Goal: Information Seeking & Learning: Learn about a topic

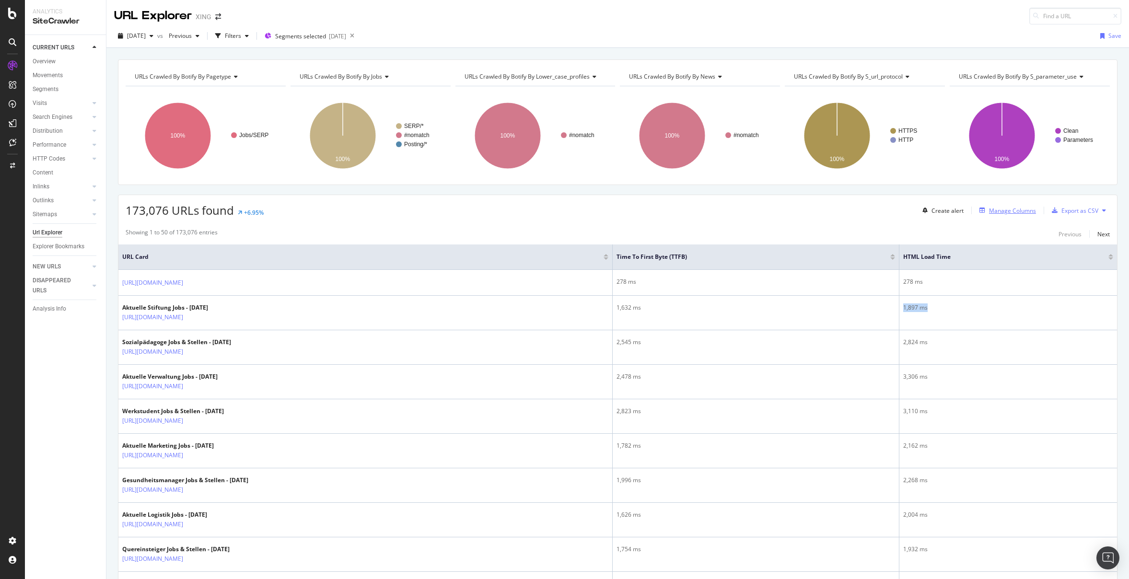
click at [1010, 208] on div "Manage Columns" at bounding box center [1012, 211] width 47 height 8
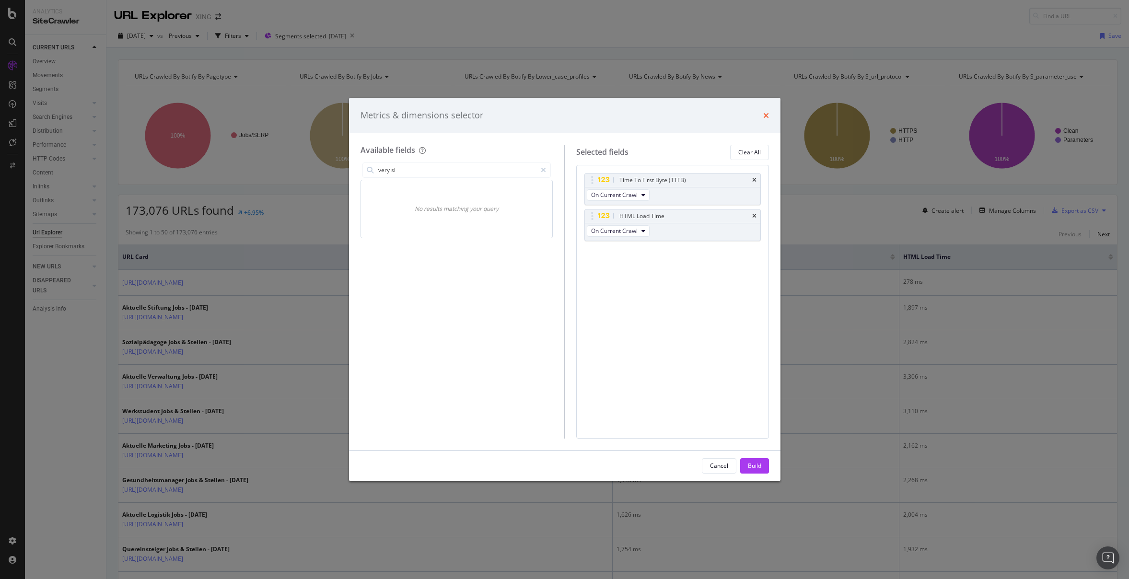
type input "very sl"
click at [764, 118] on icon "times" at bounding box center [766, 116] width 6 height 8
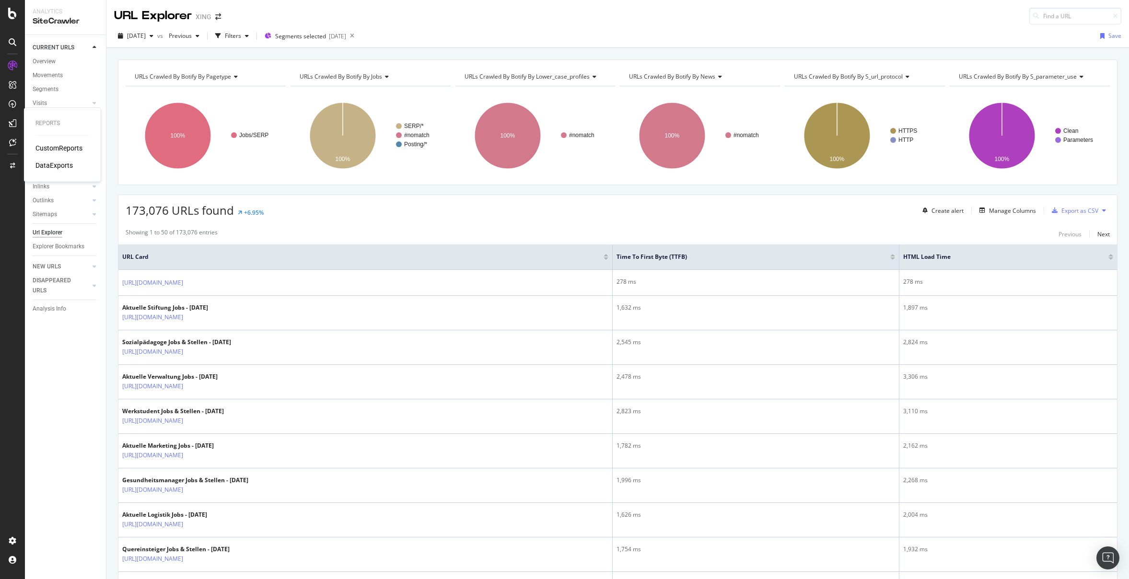
click at [64, 150] on div "CustomReports" at bounding box center [58, 148] width 47 height 10
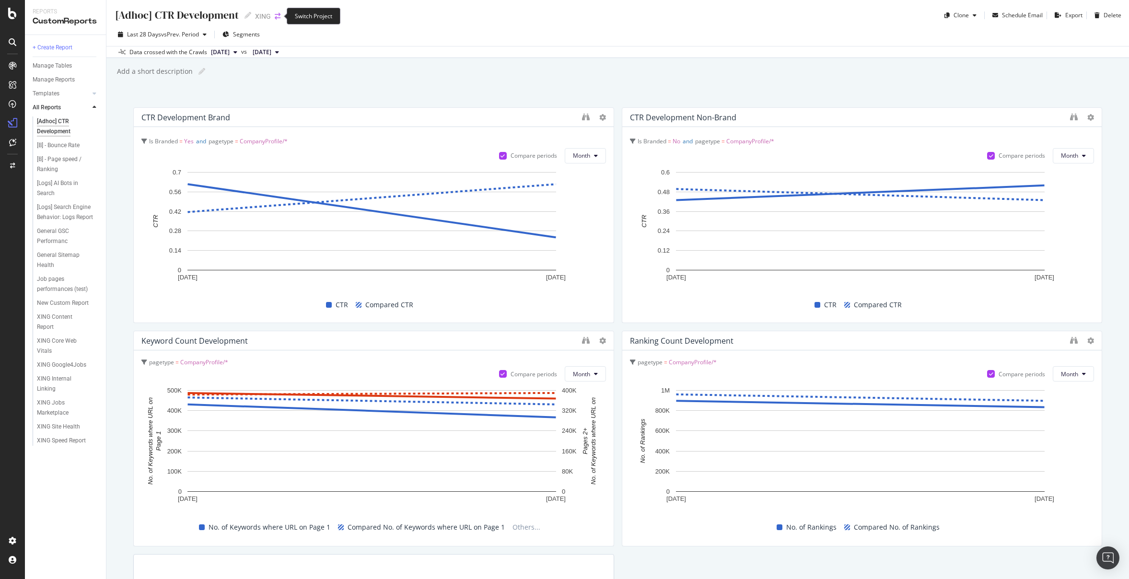
click at [277, 18] on icon "arrow-right-arrow-left" at bounding box center [278, 16] width 6 height 7
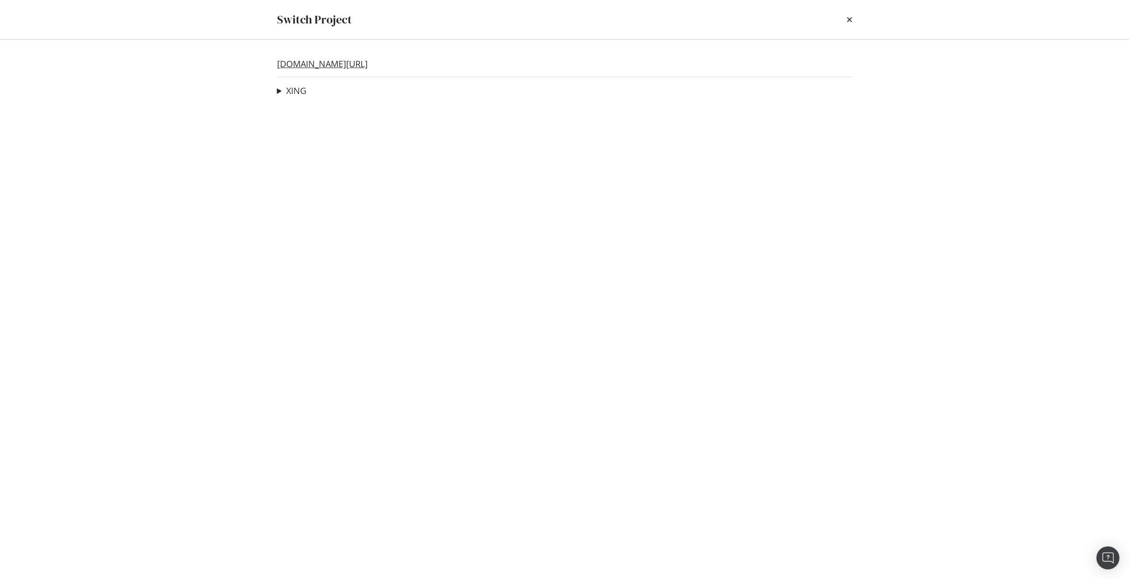
click at [299, 64] on link "[DOMAIN_NAME][URL]" at bounding box center [322, 64] width 91 height 10
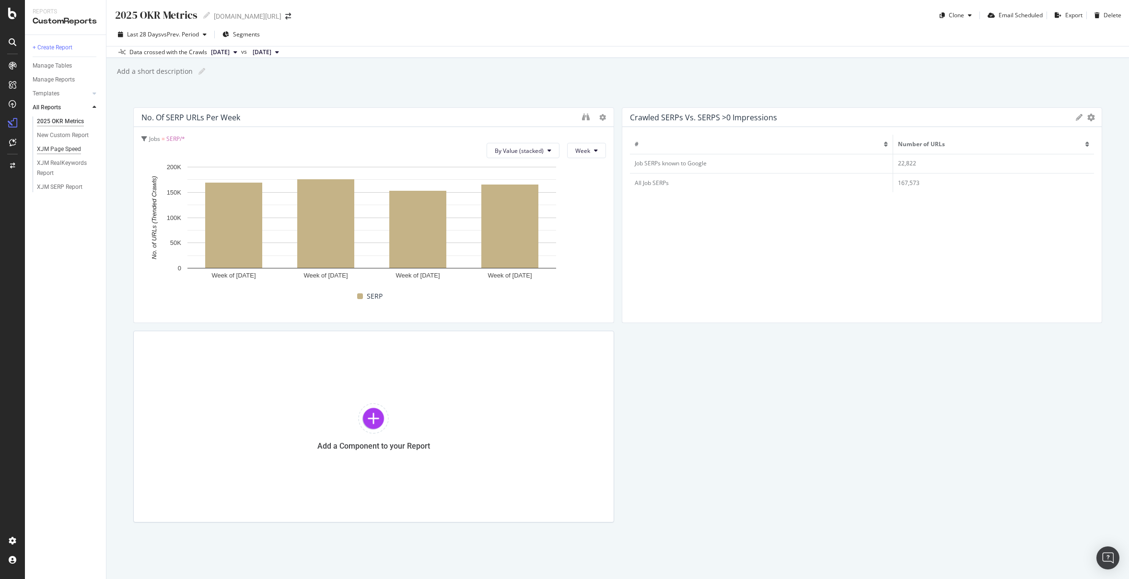
click at [75, 150] on div "XJM Page Speed" at bounding box center [59, 149] width 44 height 10
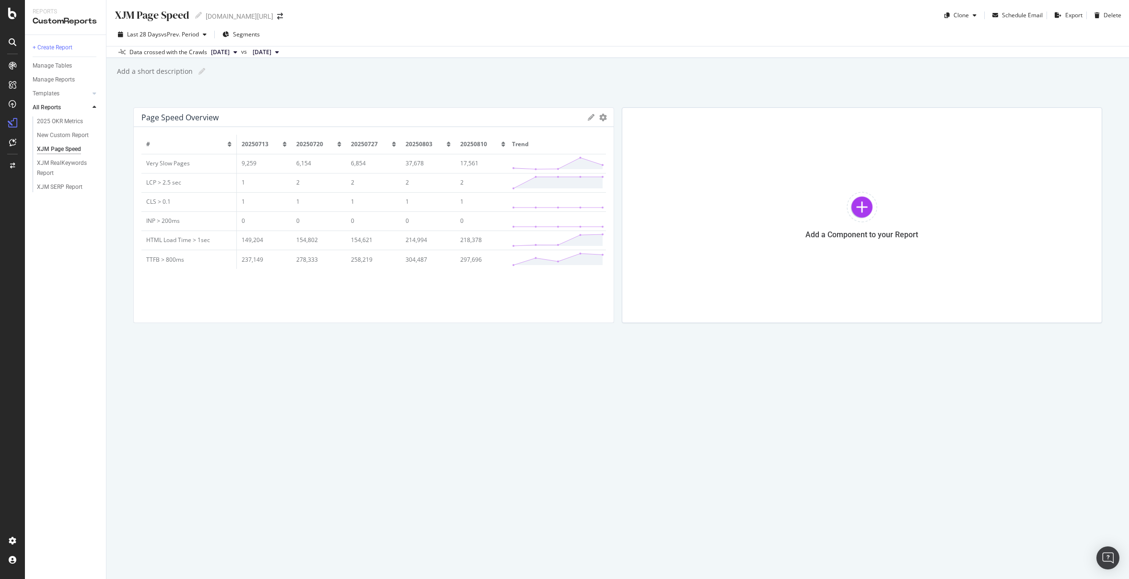
click at [178, 165] on td "Very Slow Pages" at bounding box center [188, 163] width 95 height 19
click at [245, 35] on span "Segments" at bounding box center [246, 34] width 27 height 8
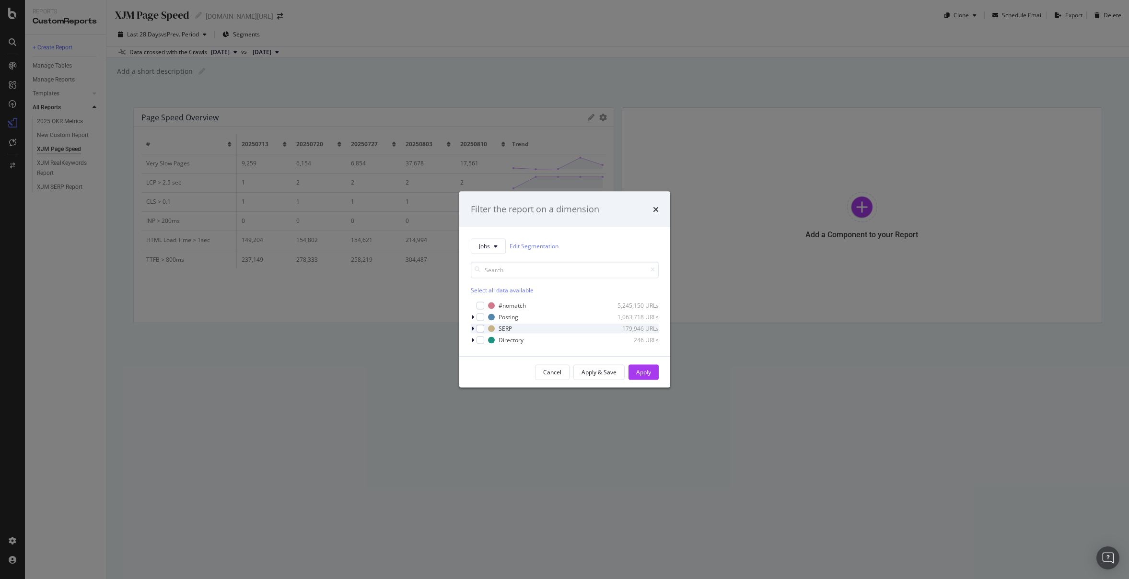
click at [472, 330] on icon "modal" at bounding box center [472, 328] width 3 height 6
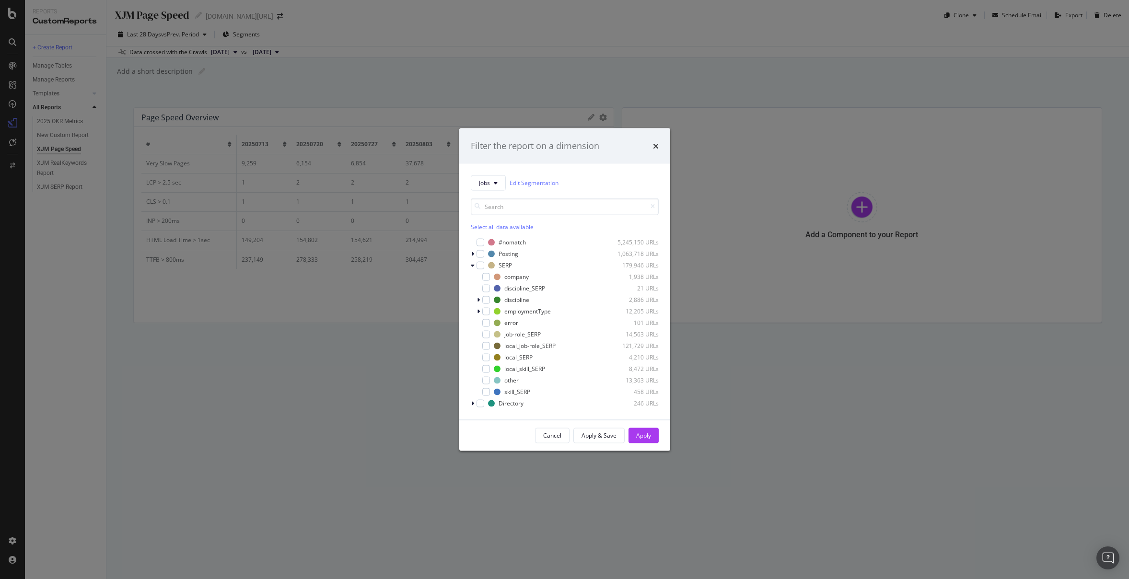
click at [454, 393] on div "Filter the report on a dimension Jobs Edit Segmentation Select all data availab…" at bounding box center [564, 289] width 1129 height 579
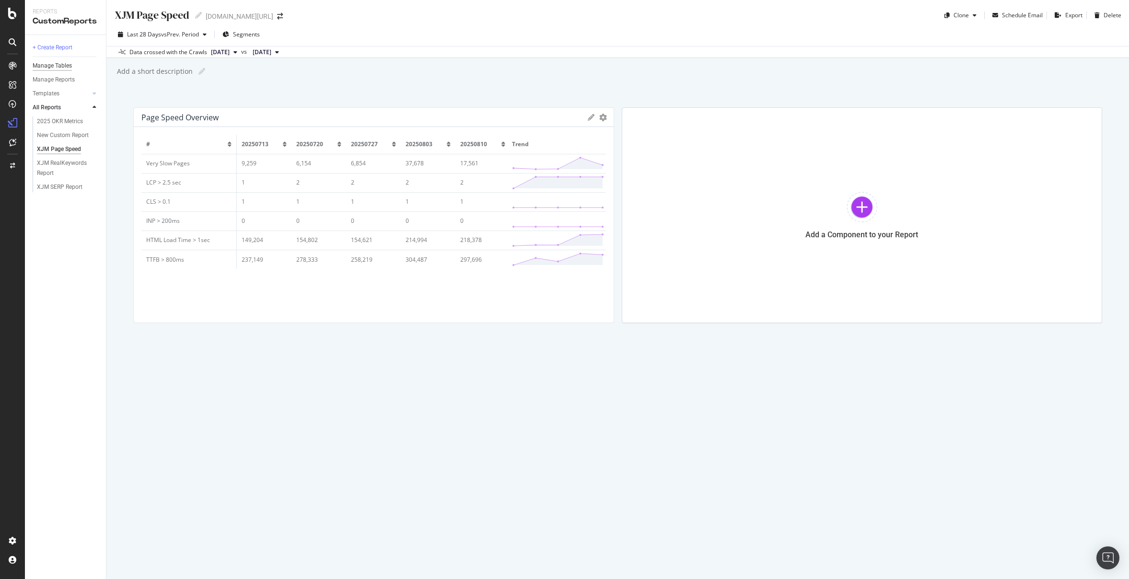
click at [57, 69] on div "Manage Tables" at bounding box center [52, 66] width 39 height 10
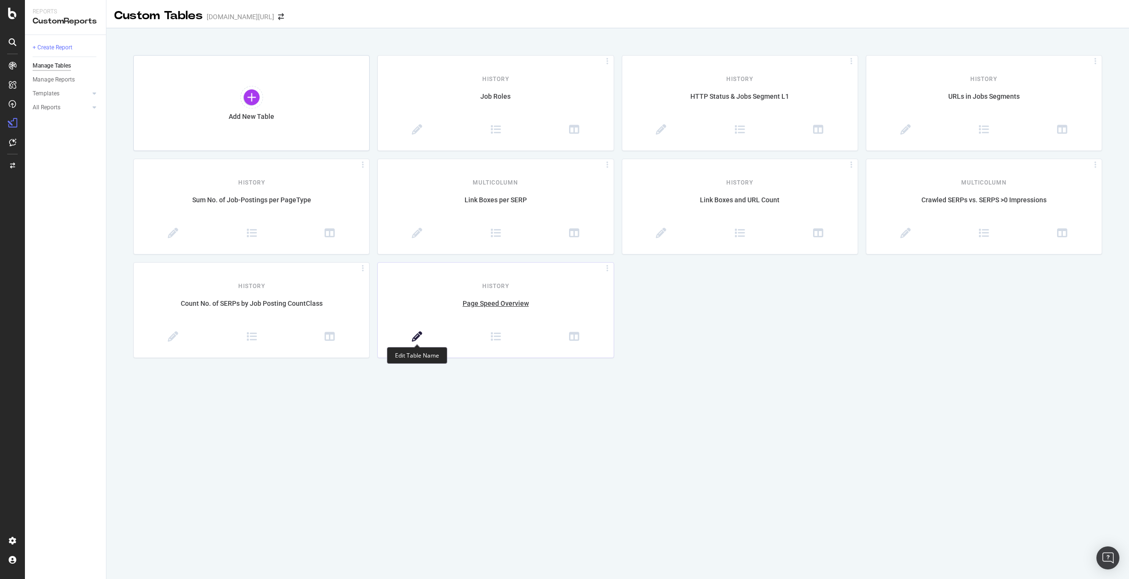
click at [415, 336] on icon at bounding box center [417, 337] width 11 height 11
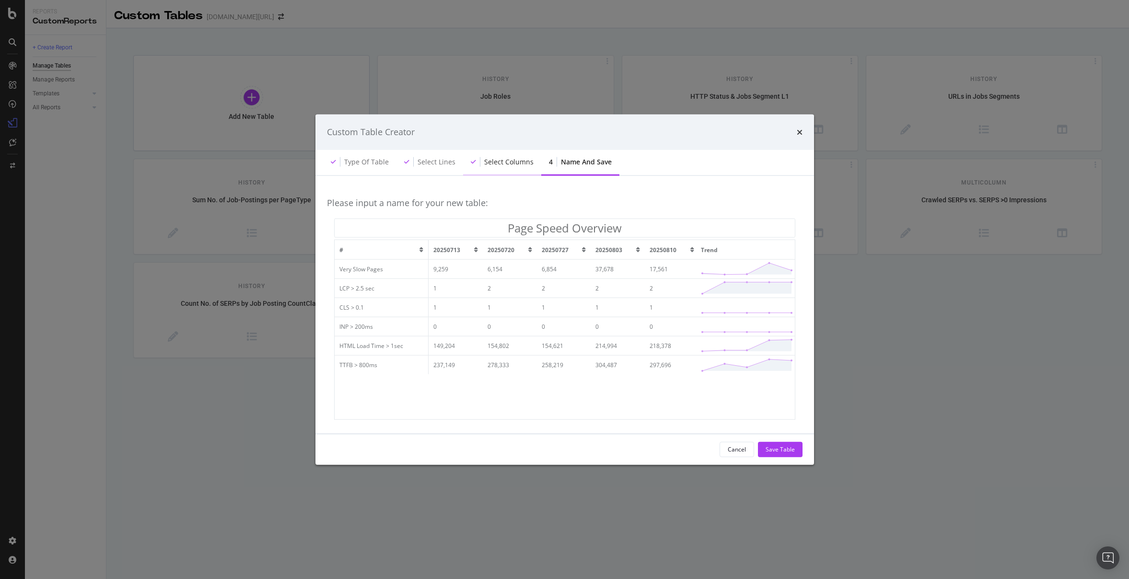
click at [516, 161] on div "Select columns" at bounding box center [508, 162] width 49 height 10
click at [440, 165] on div "Select lines" at bounding box center [436, 162] width 38 height 10
click at [513, 168] on div "Select columns" at bounding box center [502, 162] width 78 height 26
click at [449, 168] on div "Select lines" at bounding box center [429, 162] width 67 height 26
click at [512, 162] on div "Select columns" at bounding box center [508, 162] width 49 height 10
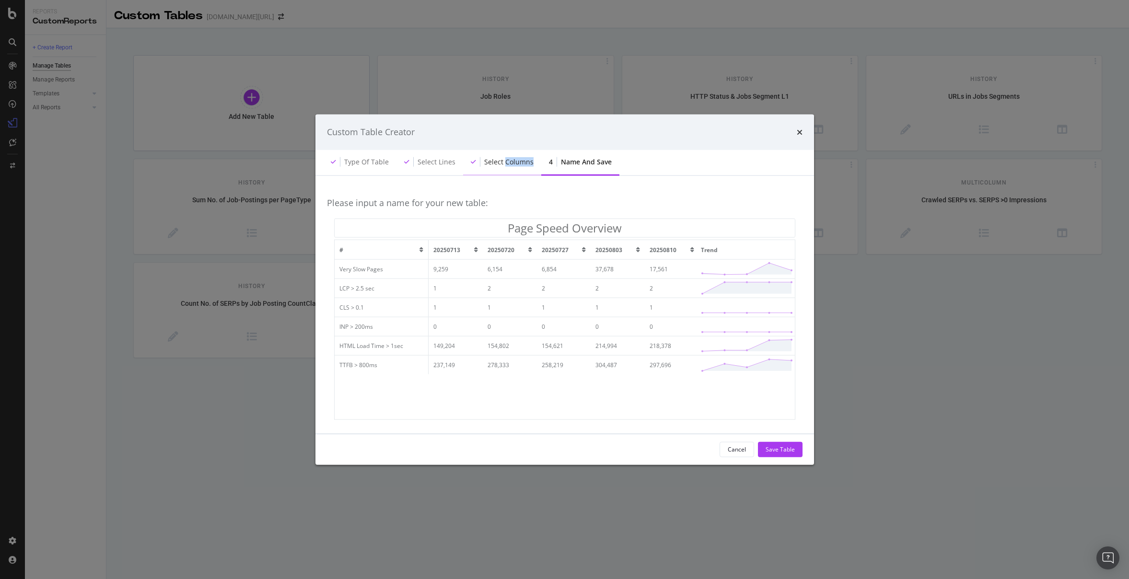
click at [512, 162] on div "Select columns" at bounding box center [508, 162] width 49 height 10
click at [737, 449] on div "Cancel" at bounding box center [736, 449] width 18 height 8
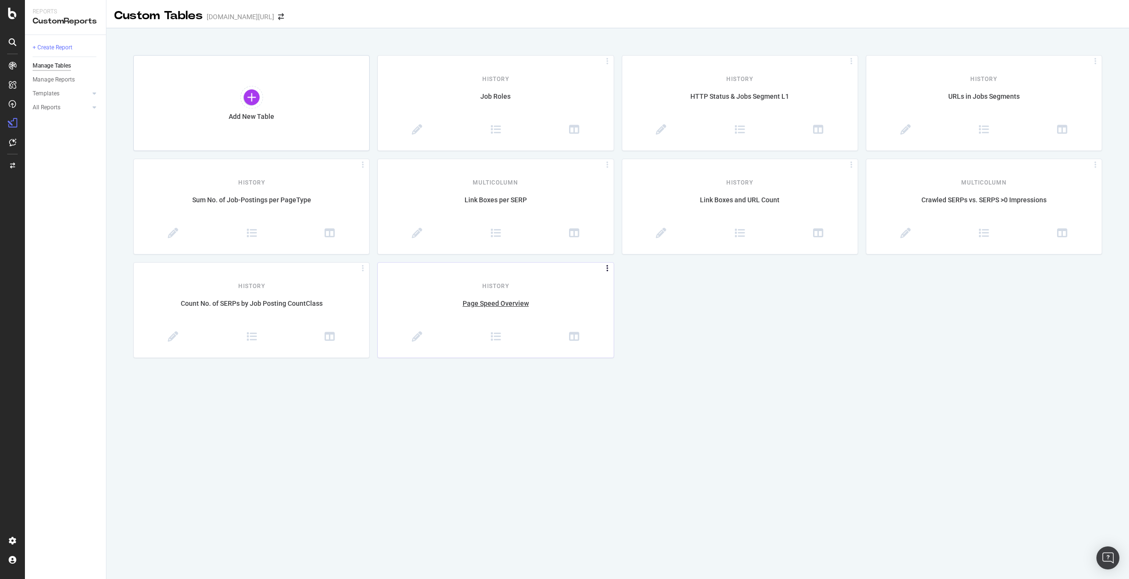
click at [606, 269] on icon at bounding box center [607, 268] width 10 height 4
click at [692, 285] on div "Add New Table History Job Roles History HTTP Status & Jobs Segment L1 History U…" at bounding box center [617, 206] width 968 height 303
click at [258, 95] on div at bounding box center [251, 97] width 23 height 23
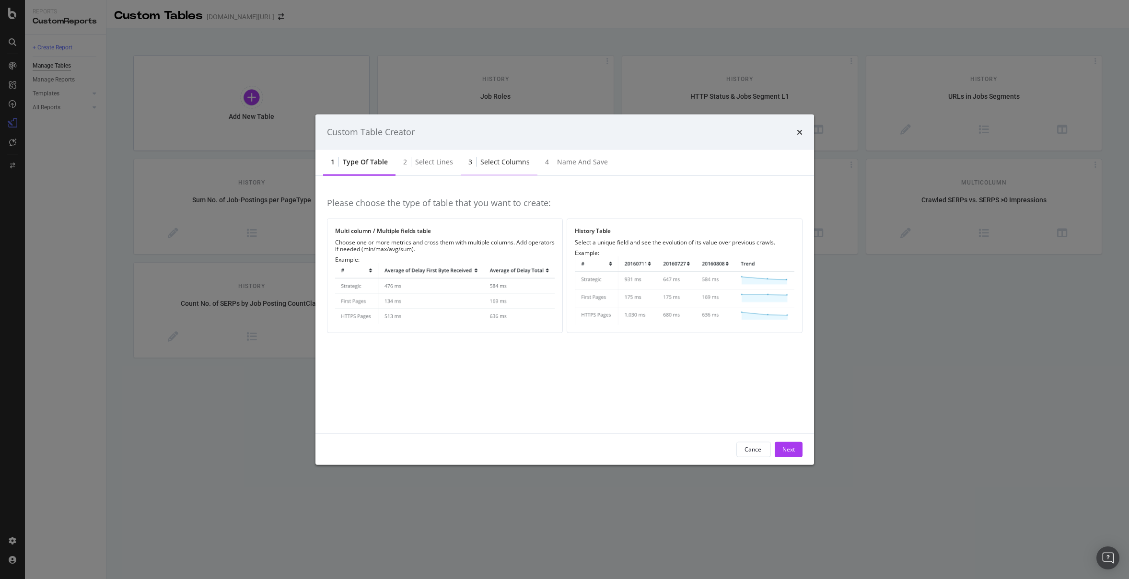
click at [503, 164] on div "Select columns" at bounding box center [504, 162] width 49 height 10
click at [637, 263] on img "modal" at bounding box center [684, 290] width 219 height 69
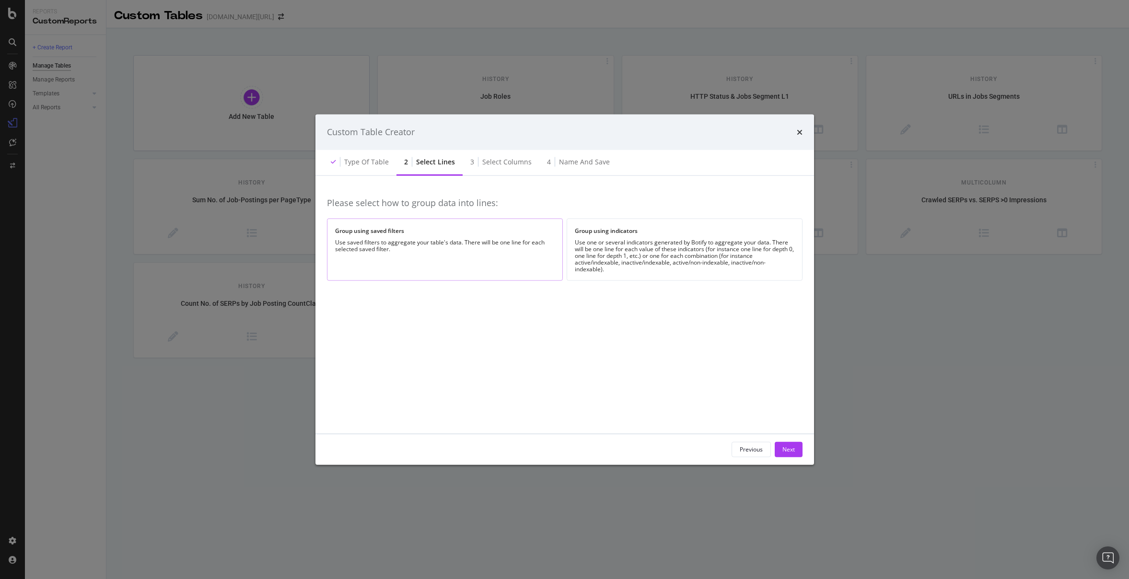
click at [513, 249] on div "Use saved filters to aggregate your table's data. There will be one line for ea…" at bounding box center [444, 245] width 219 height 13
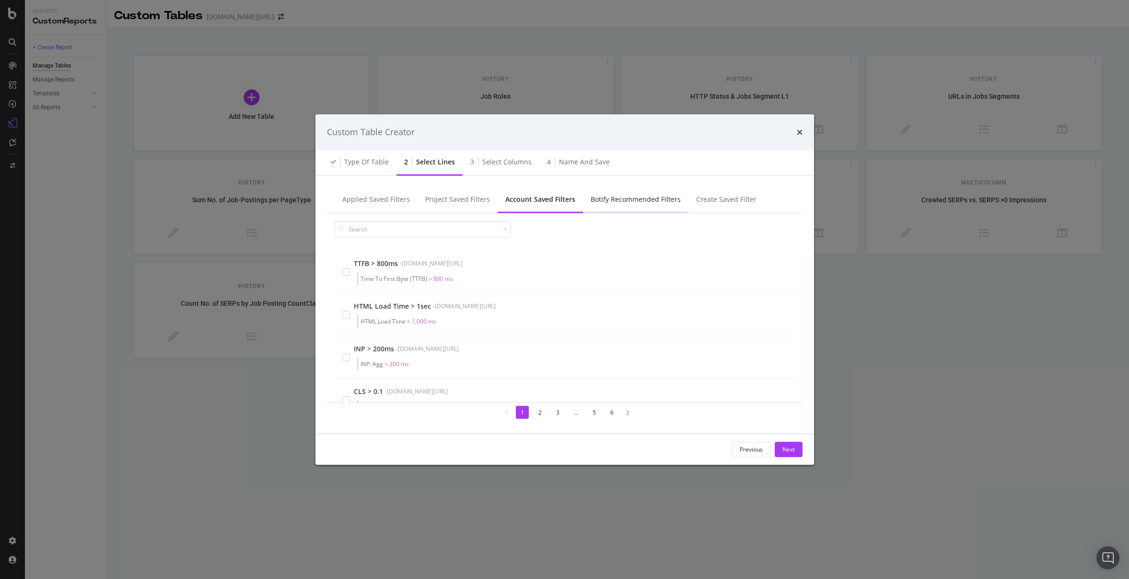
click at [624, 202] on div "Botify Recommended Filters" at bounding box center [635, 199] width 90 height 10
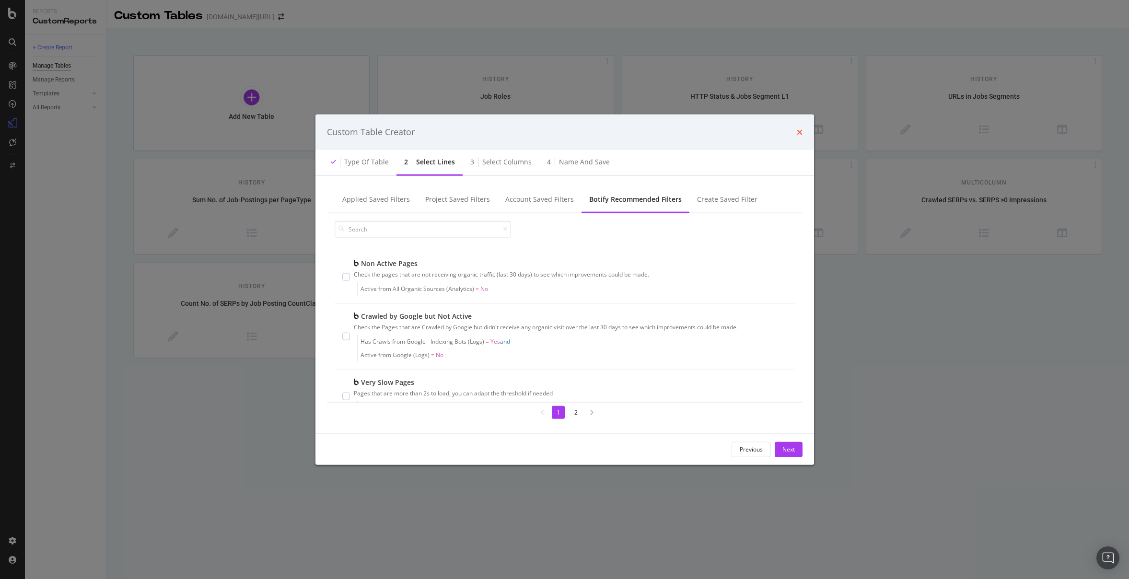
click at [799, 132] on icon "times" at bounding box center [799, 132] width 6 height 8
